Goal: Information Seeking & Learning: Learn about a topic

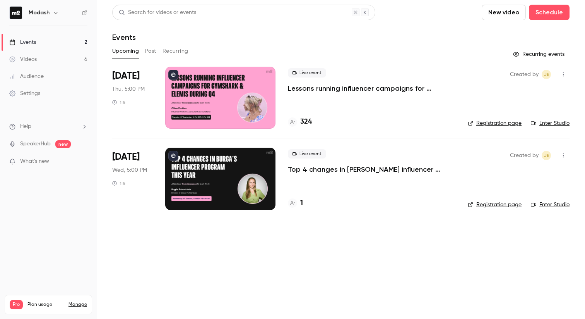
click at [38, 41] on link "Events 2" at bounding box center [48, 42] width 97 height 17
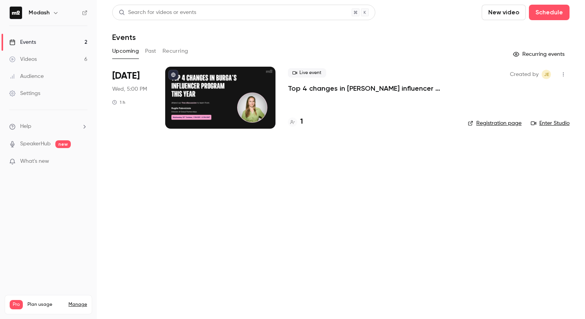
click at [38, 41] on link "Events 2" at bounding box center [48, 42] width 97 height 17
click at [151, 50] on button "Past" at bounding box center [150, 51] width 11 height 12
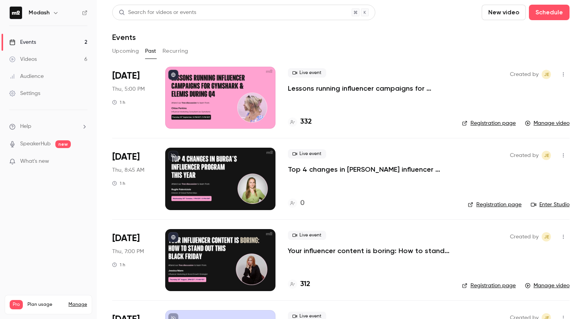
click at [340, 89] on p "Lessons running influencer campaigns for Gymshark & Elemis during Q4" at bounding box center [369, 88] width 162 height 9
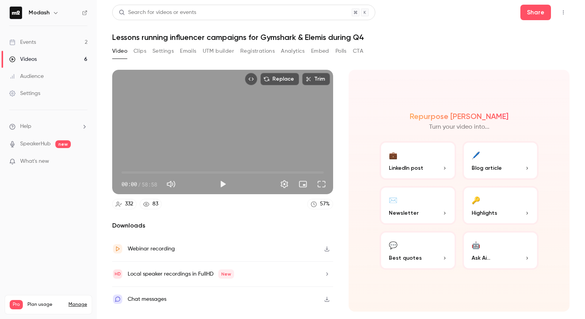
click at [292, 48] on button "Analytics" at bounding box center [293, 51] width 24 height 12
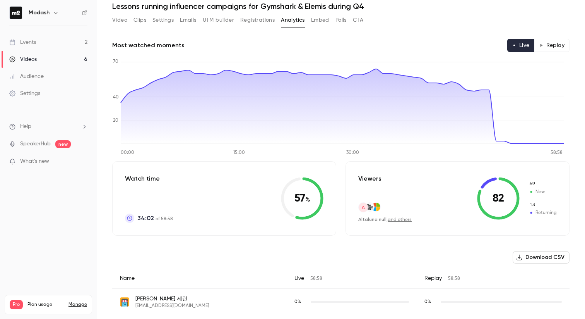
scroll to position [28, 0]
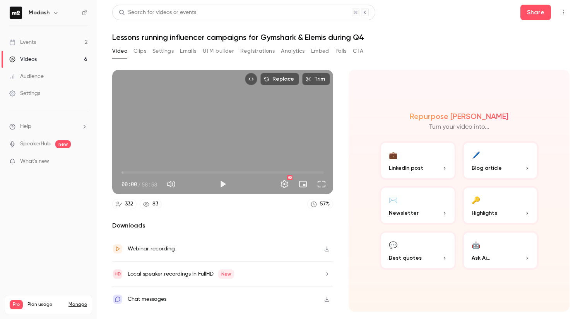
click at [282, 50] on button "Analytics" at bounding box center [293, 51] width 24 height 12
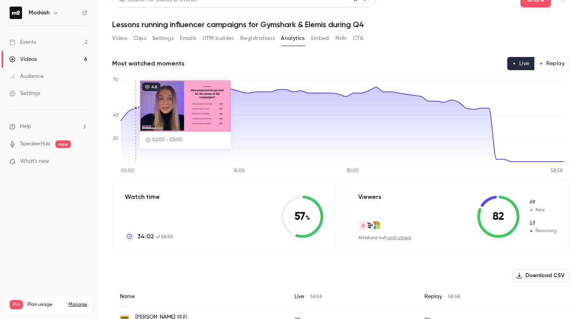
scroll to position [16, 0]
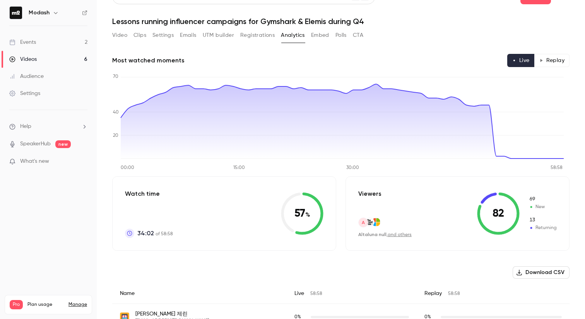
click at [49, 41] on link "Events 2" at bounding box center [48, 42] width 97 height 17
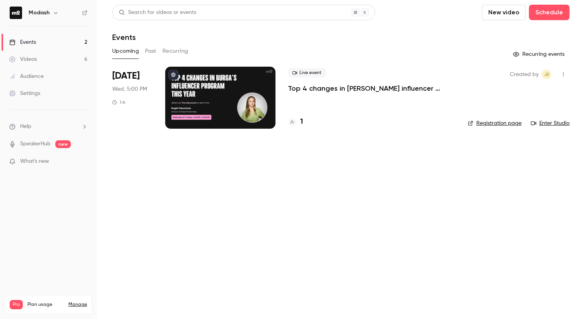
click at [153, 52] on button "Past" at bounding box center [150, 51] width 11 height 12
